Goal: Navigation & Orientation: Find specific page/section

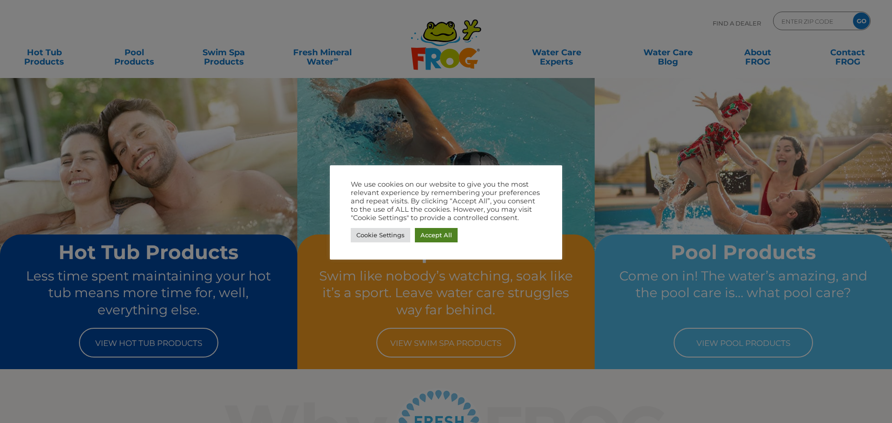
click at [446, 236] on link "Accept All" at bounding box center [436, 235] width 43 height 14
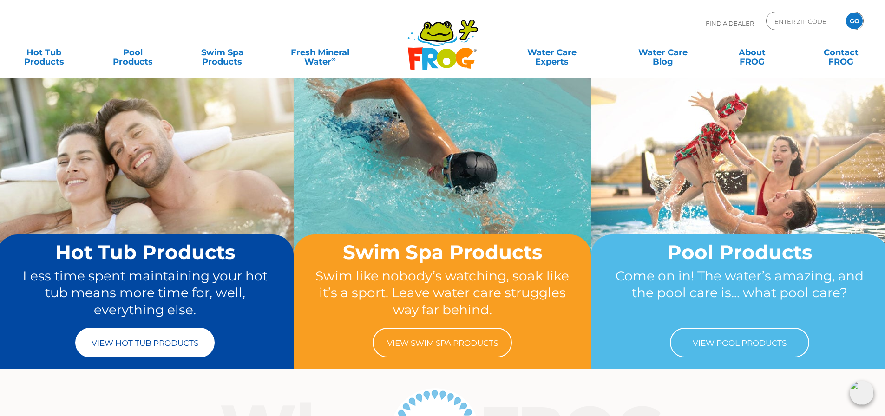
click at [184, 350] on link "View Hot Tub Products" at bounding box center [144, 343] width 139 height 30
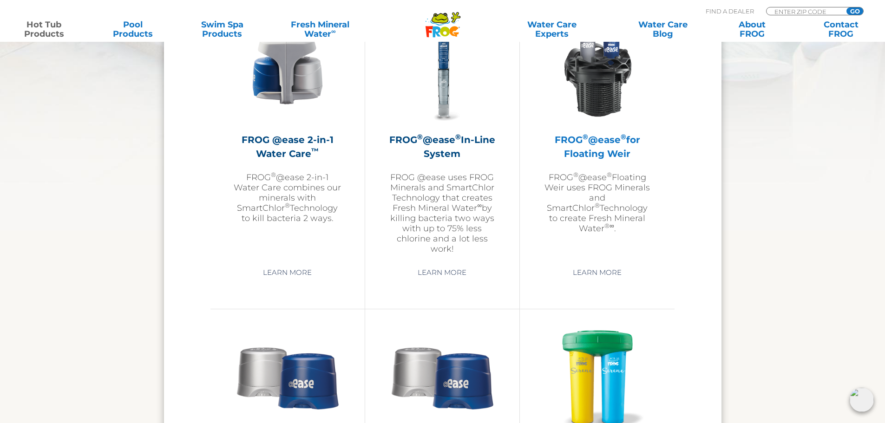
scroll to position [1533, 0]
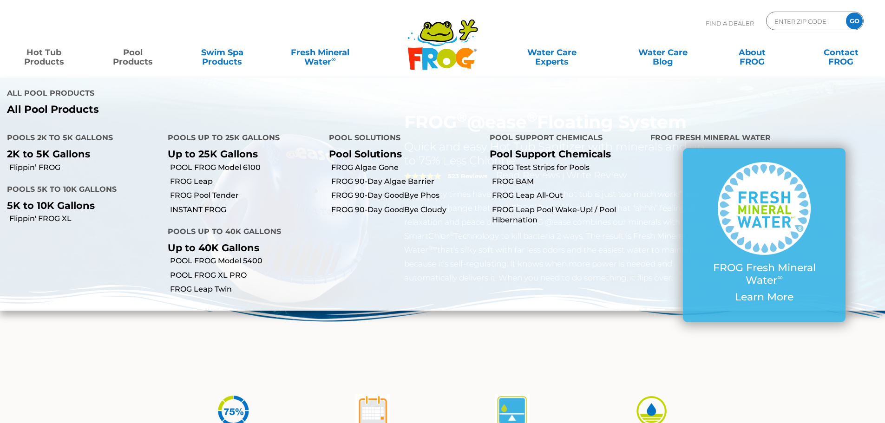
click at [134, 51] on link "Pool Products" at bounding box center [132, 52] width 69 height 19
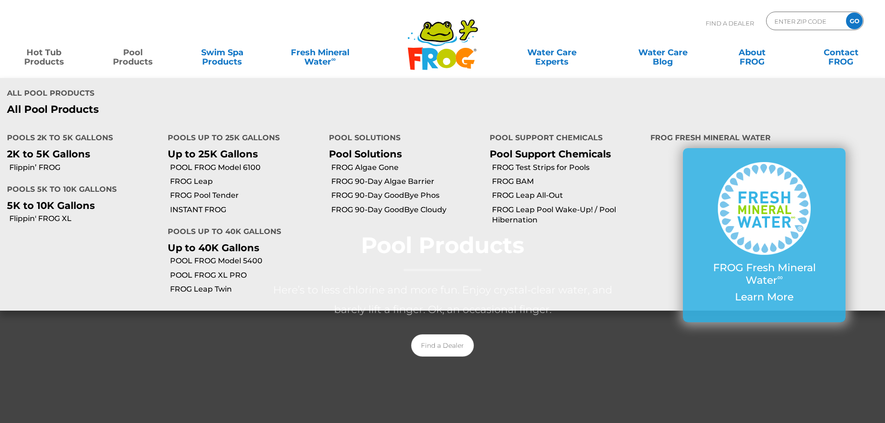
click at [30, 54] on link "Hot Tub Products" at bounding box center [43, 52] width 69 height 19
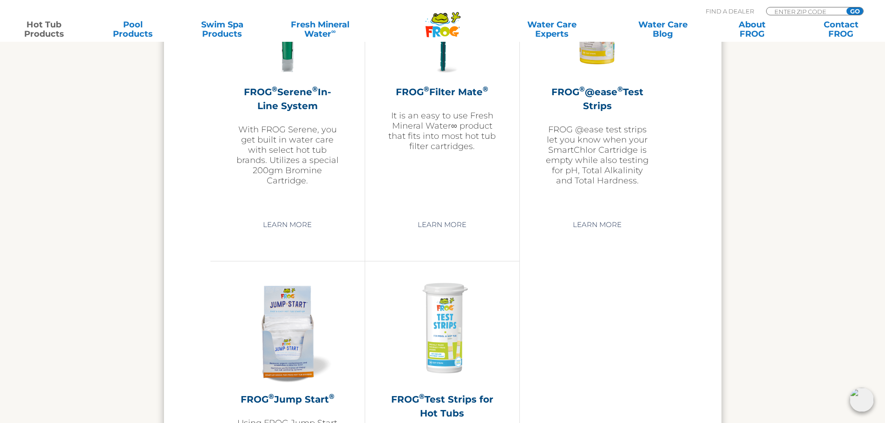
scroll to position [1812, 0]
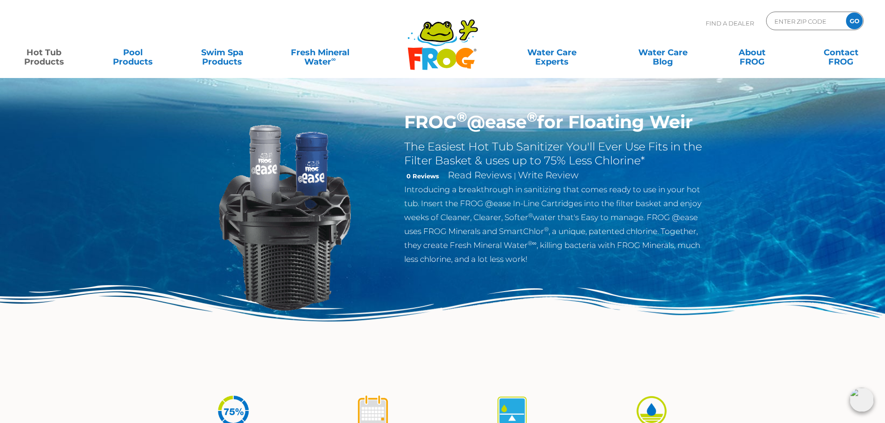
click at [570, 123] on h1 "FROG ® @ease ® for Floating Weir" at bounding box center [555, 122] width 303 height 21
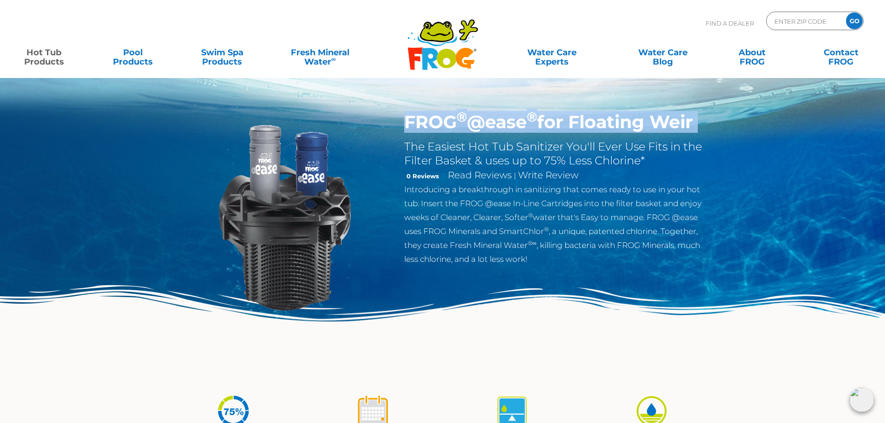
click at [570, 123] on h1 "FROG ® @ease ® for Floating [PERSON_NAME]" at bounding box center [555, 122] width 303 height 21
copy div "FROG ® @ease ® for Floating [PERSON_NAME]"
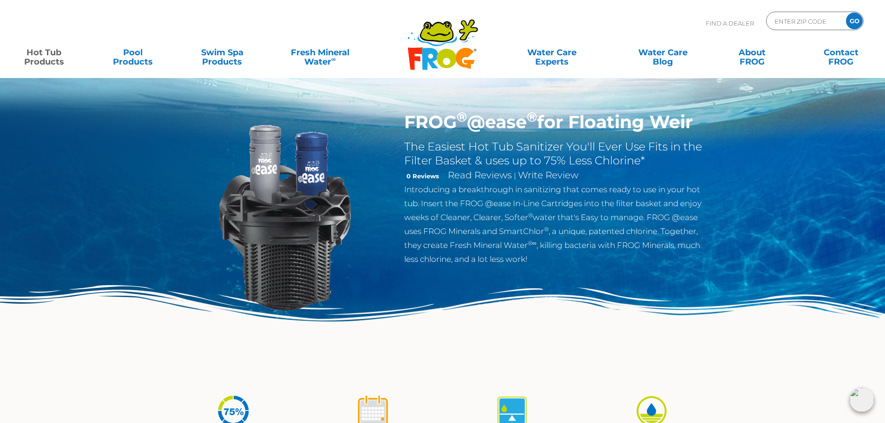
click at [435, 162] on h2 "The Easiest Hot Tub Sanitizer You'll Ever Use Fits in the Filter Basket & uses …" at bounding box center [555, 154] width 303 height 28
drag, startPoint x: 435, startPoint y: 162, endPoint x: 422, endPoint y: 161, distance: 13.5
click at [422, 161] on h2 "The Easiest Hot Tub Sanitizer You'll Ever Use Fits in the Filter Basket & uses …" at bounding box center [555, 154] width 303 height 28
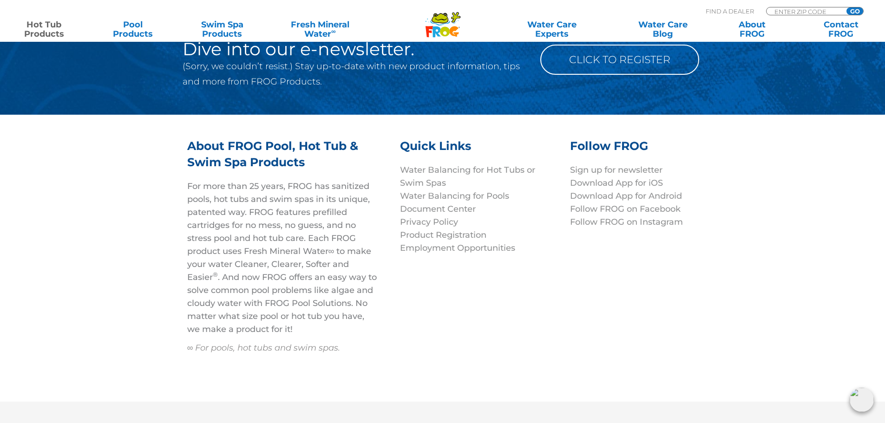
drag, startPoint x: 530, startPoint y: 258, endPoint x: 507, endPoint y: 354, distance: 99.2
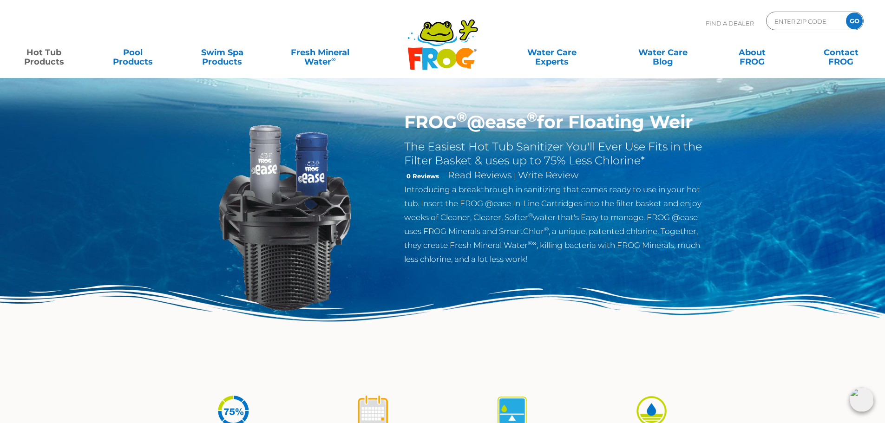
drag, startPoint x: 528, startPoint y: 328, endPoint x: 530, endPoint y: 71, distance: 256.5
click at [436, 128] on h1 "FROG ® @ease ® for Floating Weir" at bounding box center [555, 122] width 303 height 21
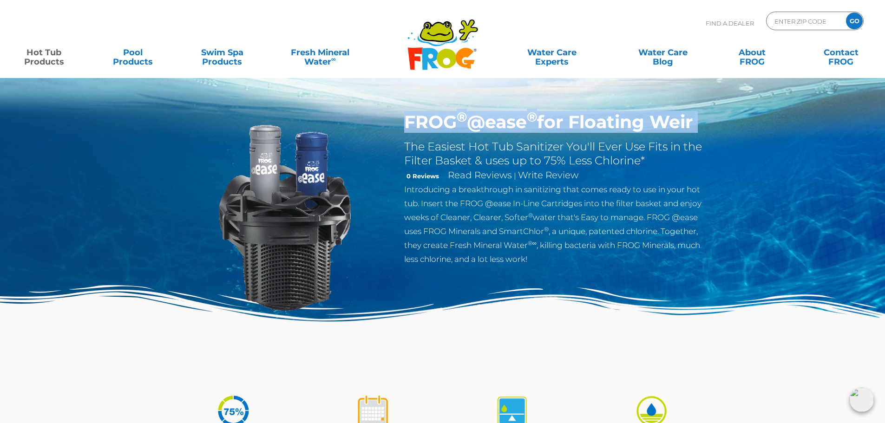
drag, startPoint x: 436, startPoint y: 128, endPoint x: 779, endPoint y: 126, distance: 342.9
click at [779, 126] on div "FROG ® @ease ® for Floating Weir The Easiest Hot Tub Sanitizer You'll Ever Use …" at bounding box center [442, 191] width 885 height 382
copy div "FROG ® @ease ® for Floating Weir"
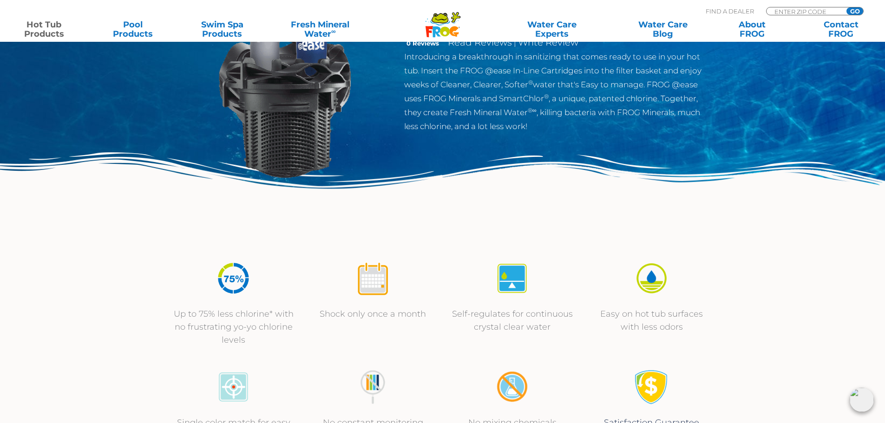
scroll to position [186, 0]
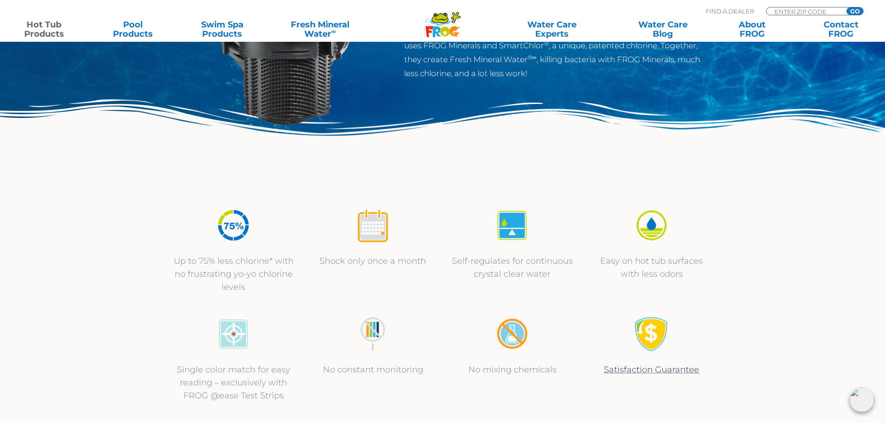
click at [239, 247] on div at bounding box center [233, 231] width 121 height 46
click at [346, 243] on div at bounding box center [373, 231] width 121 height 46
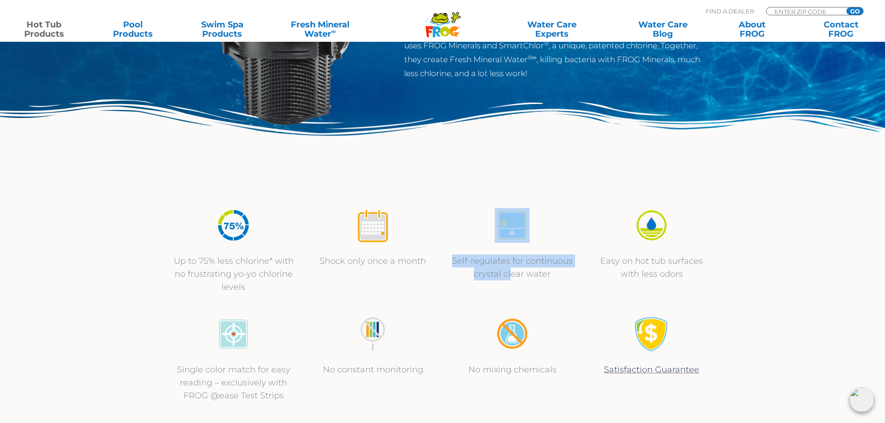
drag, startPoint x: 489, startPoint y: 253, endPoint x: 510, endPoint y: 295, distance: 47.0
click at [510, 295] on div "Up to 75% less chlorine* with no frustrating yo-yo chlorine levels Shock only o…" at bounding box center [443, 251] width 558 height 109
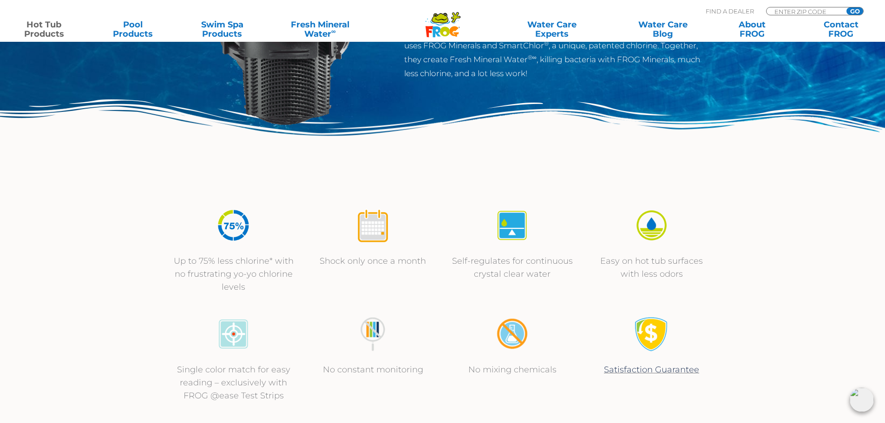
click at [534, 276] on p "Self-regulates for continuous crystal clear water" at bounding box center [512, 268] width 121 height 26
drag, startPoint x: 632, startPoint y: 262, endPoint x: 635, endPoint y: 255, distance: 7.1
click at [635, 256] on p "Easy on hot tub surfaces with less odors" at bounding box center [651, 268] width 121 height 26
click at [635, 255] on p "Easy on hot tub surfaces with less odors" at bounding box center [651, 268] width 121 height 26
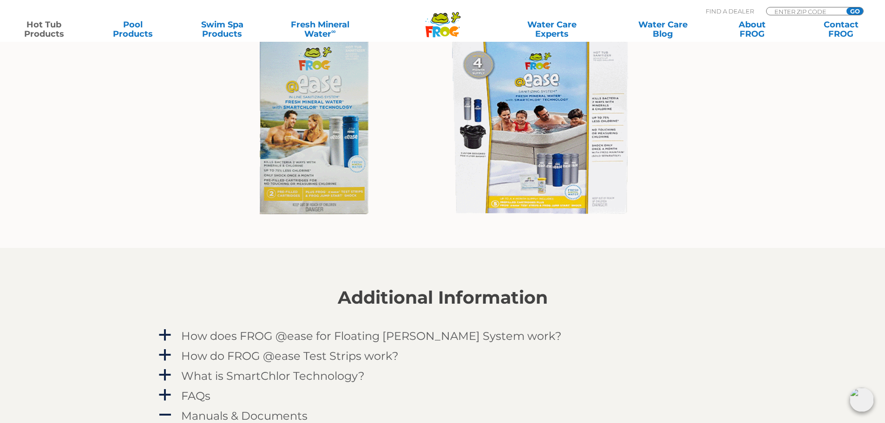
scroll to position [558, 0]
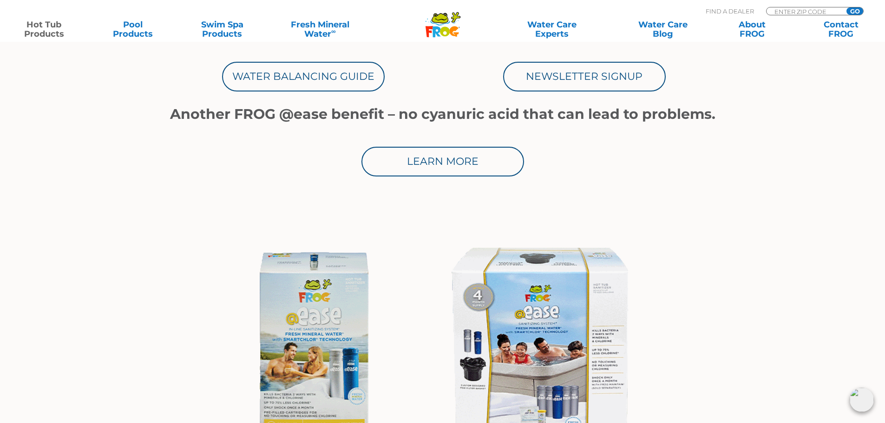
click at [432, 157] on link "Learn More" at bounding box center [442, 162] width 163 height 30
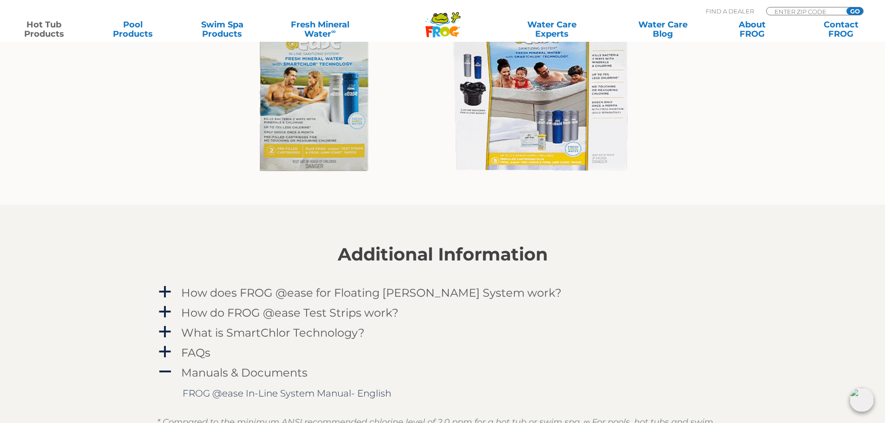
scroll to position [836, 0]
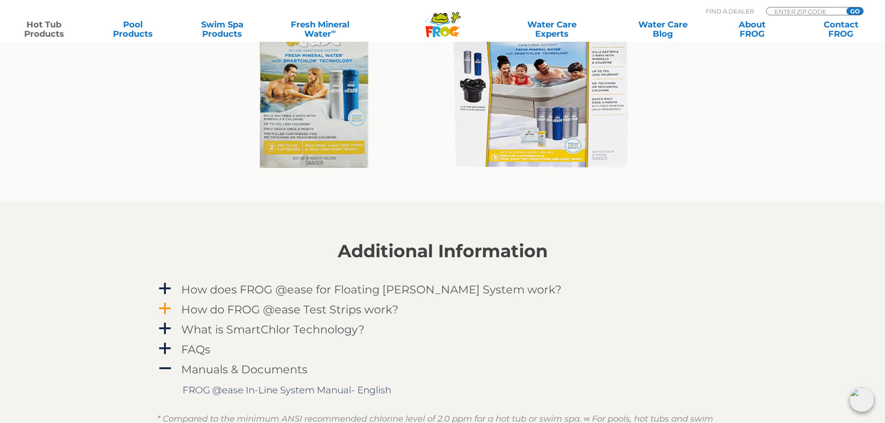
click at [269, 308] on h4 "How do FROG @ease Test Strips work?" at bounding box center [289, 309] width 217 height 13
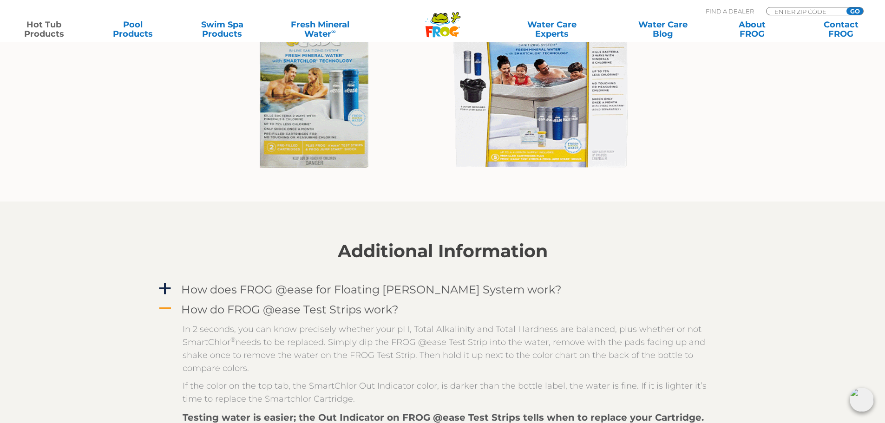
click at [269, 308] on h4 "How do FROG @ease Test Strips work?" at bounding box center [289, 309] width 217 height 13
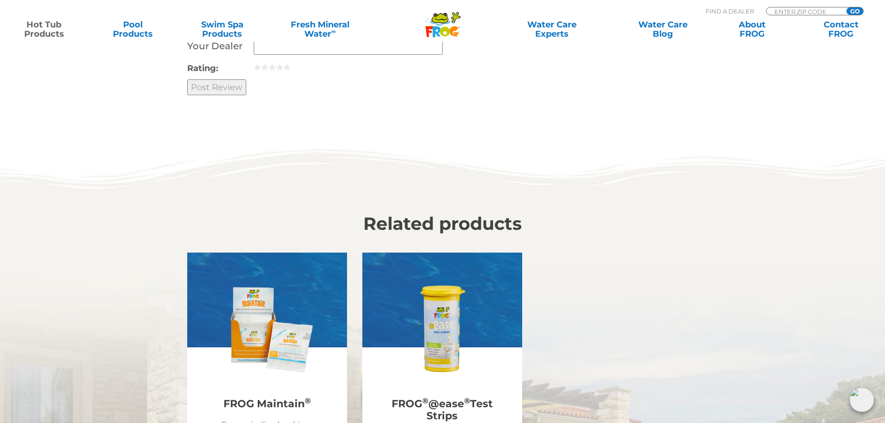
scroll to position [1626, 0]
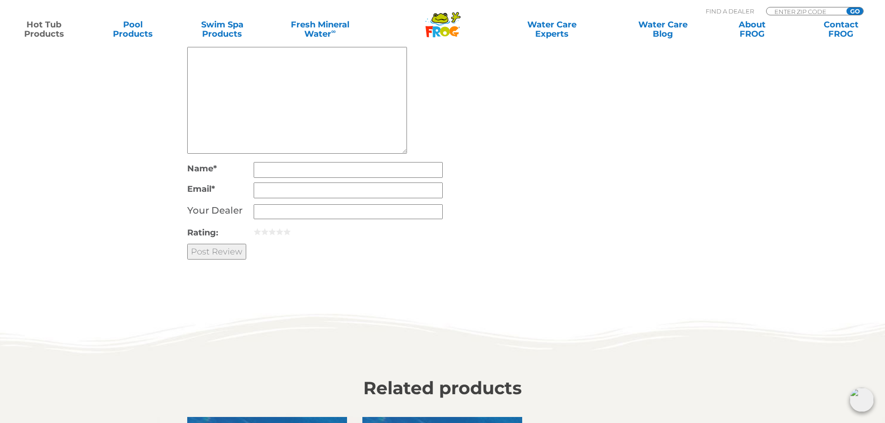
click at [444, 33] on icon ".st130{clip-path:url(#SVGID_2_);fill-rule:evenodd;clip-rule:evenodd;fill:#C3CC0…" at bounding box center [443, 25] width 36 height 26
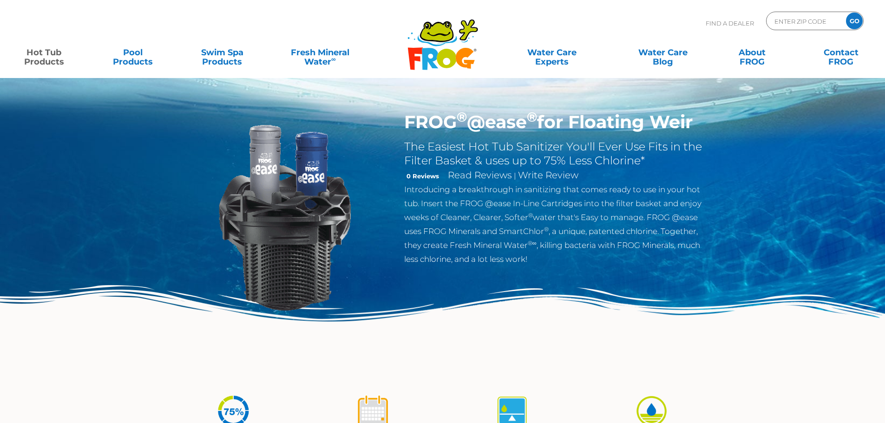
click at [415, 120] on h1 "FROG ® @ease ® for Floating Weir" at bounding box center [555, 122] width 303 height 21
click at [437, 207] on p "Introducing a breakthrough in sanitizing that comes ready to use in your hot tu…" at bounding box center [555, 225] width 303 height 84
click at [430, 116] on h1 "FROG ® @ease ® for Floating Weir" at bounding box center [555, 122] width 303 height 21
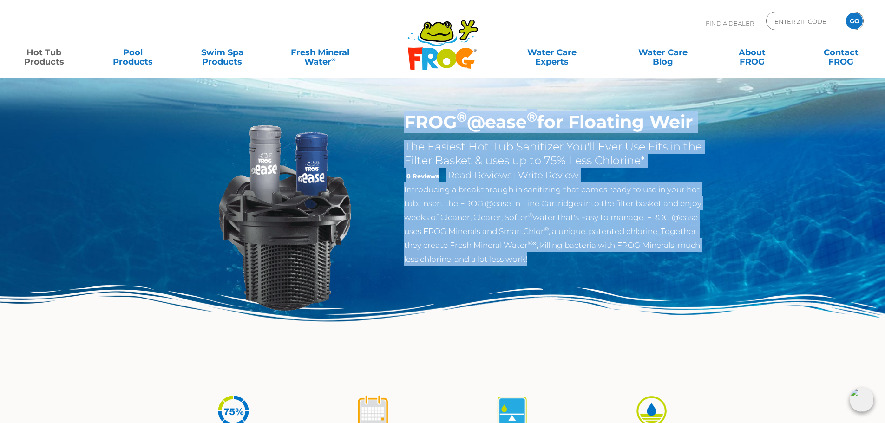
drag, startPoint x: 430, startPoint y: 116, endPoint x: 561, endPoint y: 254, distance: 189.6
click at [561, 254] on div "FROG ® @ease ® for Floating Weir The Easiest Hot Tub Sanitizer You'll Ever Use …" at bounding box center [555, 189] width 303 height 155
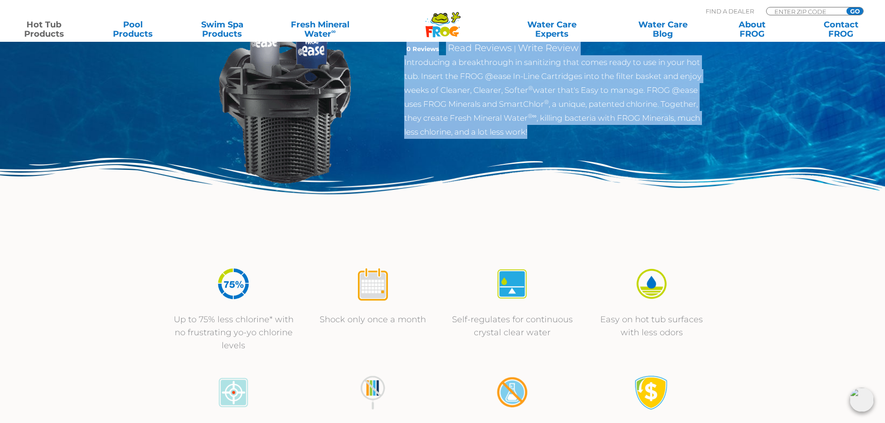
scroll to position [325, 0]
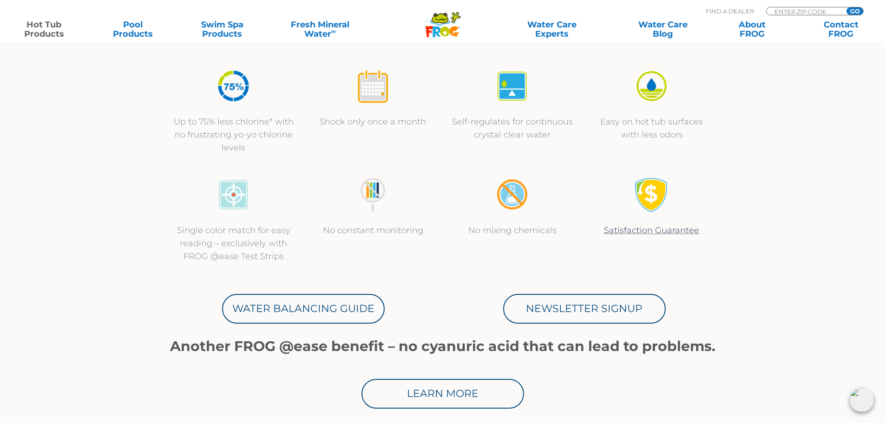
copy div "FROG ® @ease ® for Floating Weir The Easiest Hot Tub Sanitizer You'll Ever Use …"
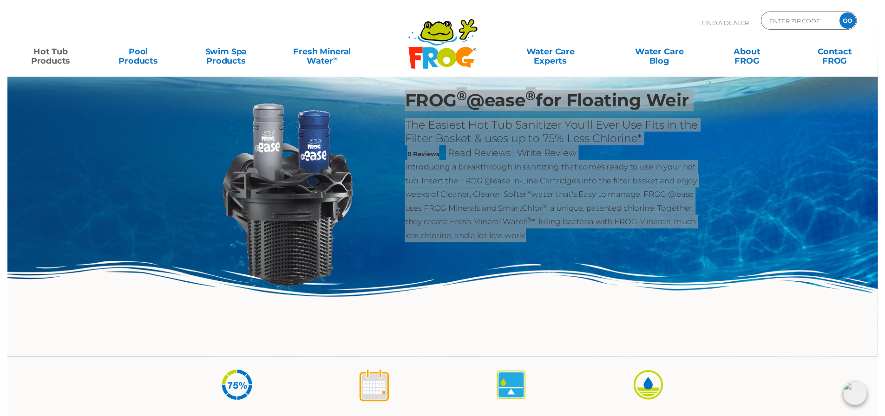
scroll to position [0, 0]
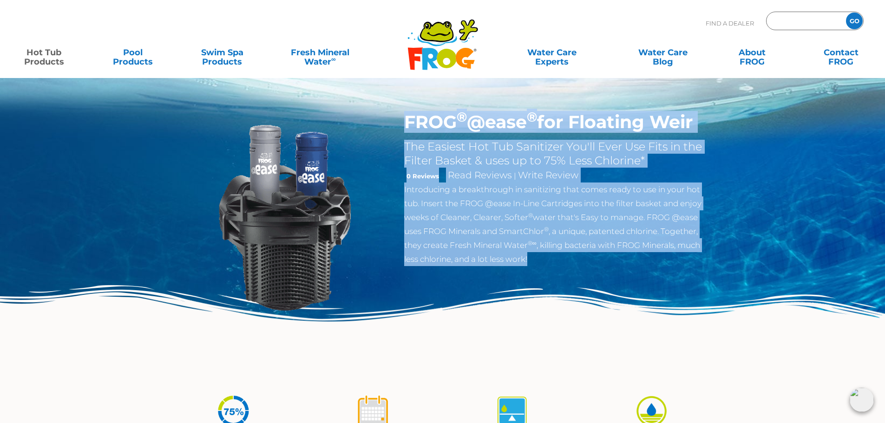
click at [805, 18] on input "Zip Code Form" at bounding box center [805, 20] width 63 height 13
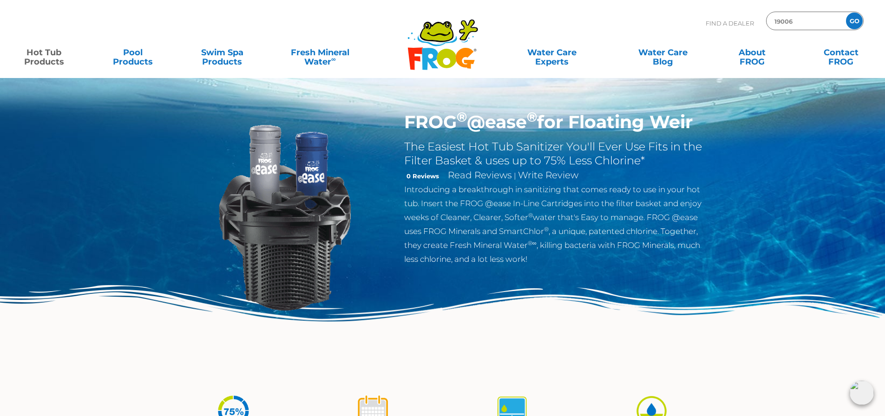
type input "19006"
click at [846, 13] on input "GO" at bounding box center [854, 21] width 17 height 17
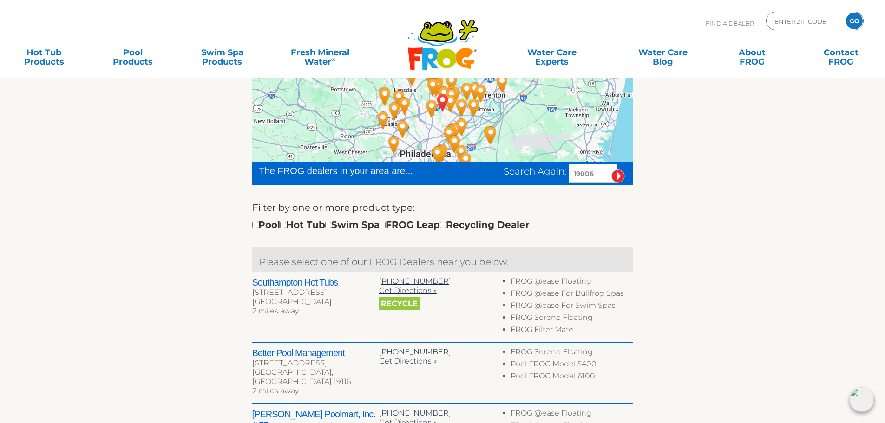
scroll to position [186, 0]
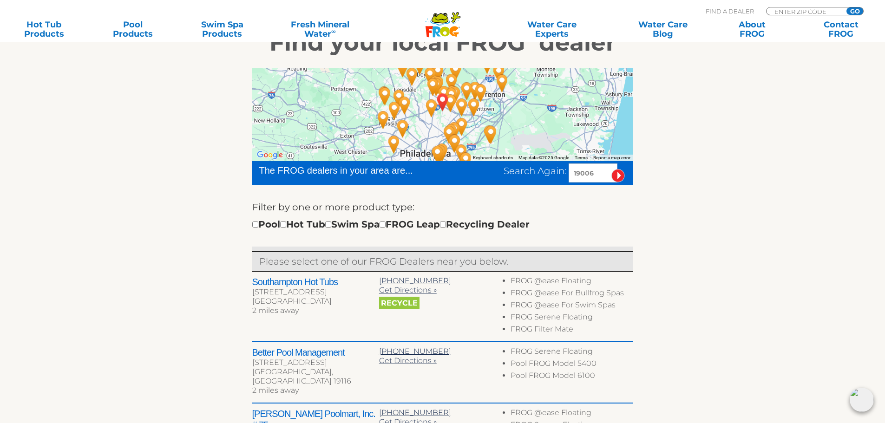
click at [311, 208] on label "Filter by one or more product type:" at bounding box center [333, 207] width 162 height 15
click at [286, 223] on input "checkbox" at bounding box center [283, 225] width 6 height 6
checkbox input "true"
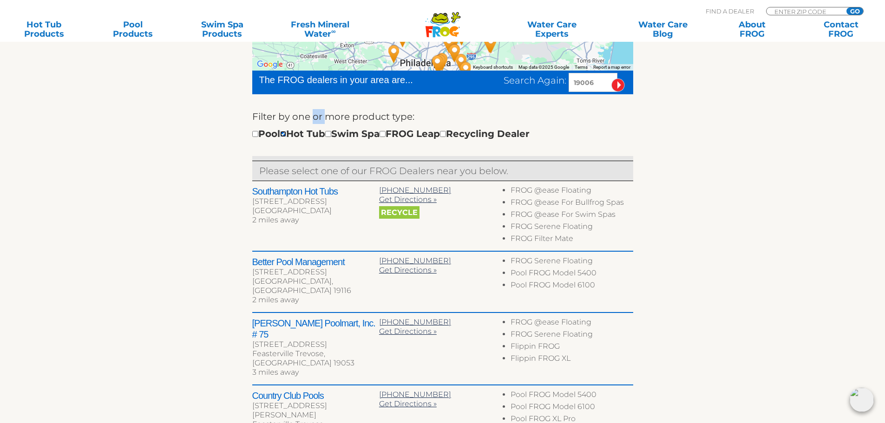
scroll to position [279, 0]
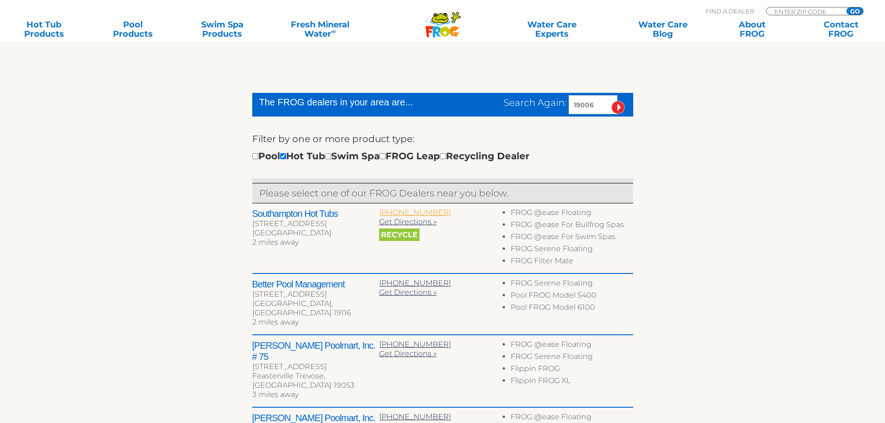
scroll to position [254, 0]
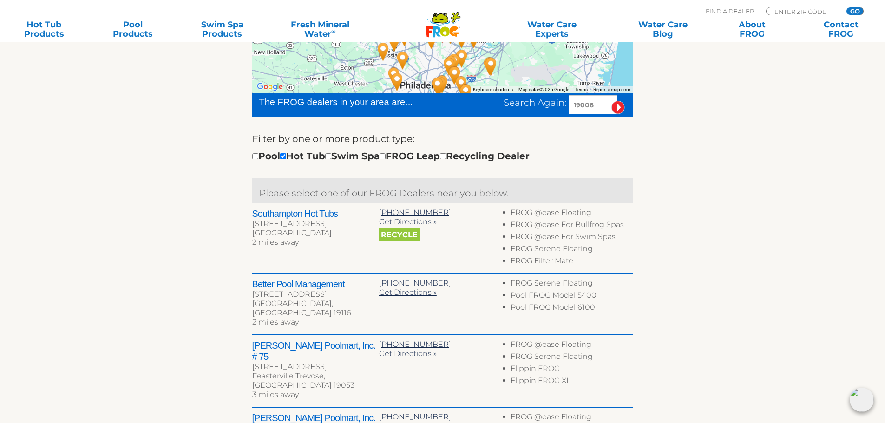
click at [274, 217] on h2 "Southampton Hot Tubs" at bounding box center [315, 213] width 127 height 11
drag, startPoint x: 274, startPoint y: 217, endPoint x: 328, endPoint y: 210, distance: 55.2
click at [328, 210] on h2 "Southampton Hot Tubs" at bounding box center [315, 213] width 127 height 11
click at [330, 282] on h2 "Better Pool Management" at bounding box center [315, 284] width 127 height 11
drag, startPoint x: 330, startPoint y: 282, endPoint x: 247, endPoint y: 277, distance: 83.8
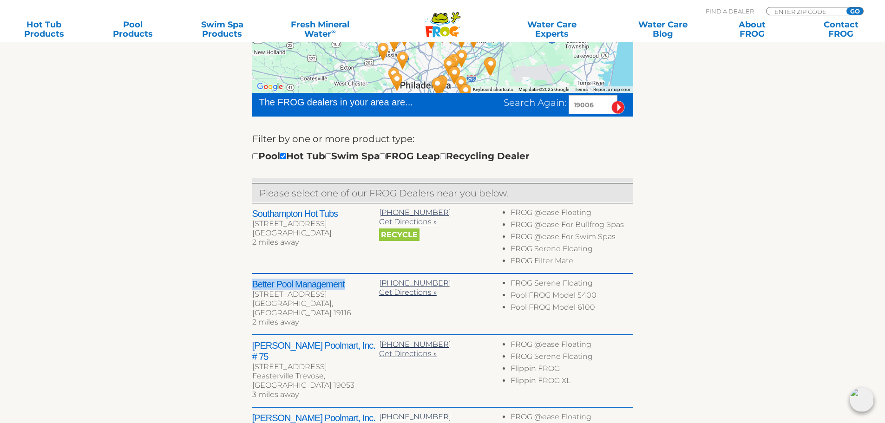
click at [247, 277] on div "← Move left → Move right ↑ Move up ↓ Move down + Zoom in - Zoom out Home Jump l…" at bounding box center [442, 296] width 571 height 617
copy h2 "Better Pool Management"
click at [252, 340] on h2 "Leslie's Poolmart, Inc. # 75" at bounding box center [315, 351] width 127 height 22
drag, startPoint x: 252, startPoint y: 331, endPoint x: 351, endPoint y: 338, distance: 99.6
click at [351, 340] on h2 "Leslie's Poolmart, Inc. # 75" at bounding box center [315, 351] width 127 height 22
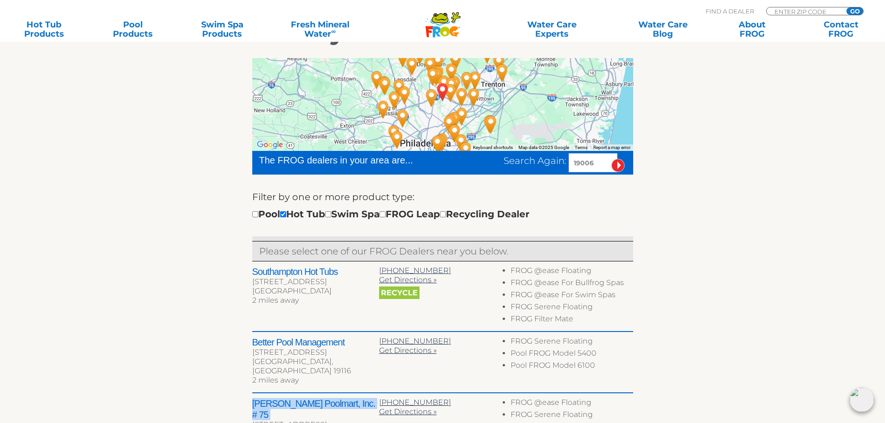
scroll to position [68, 0]
